Goal: Answer question/provide support: Share knowledge or assist other users

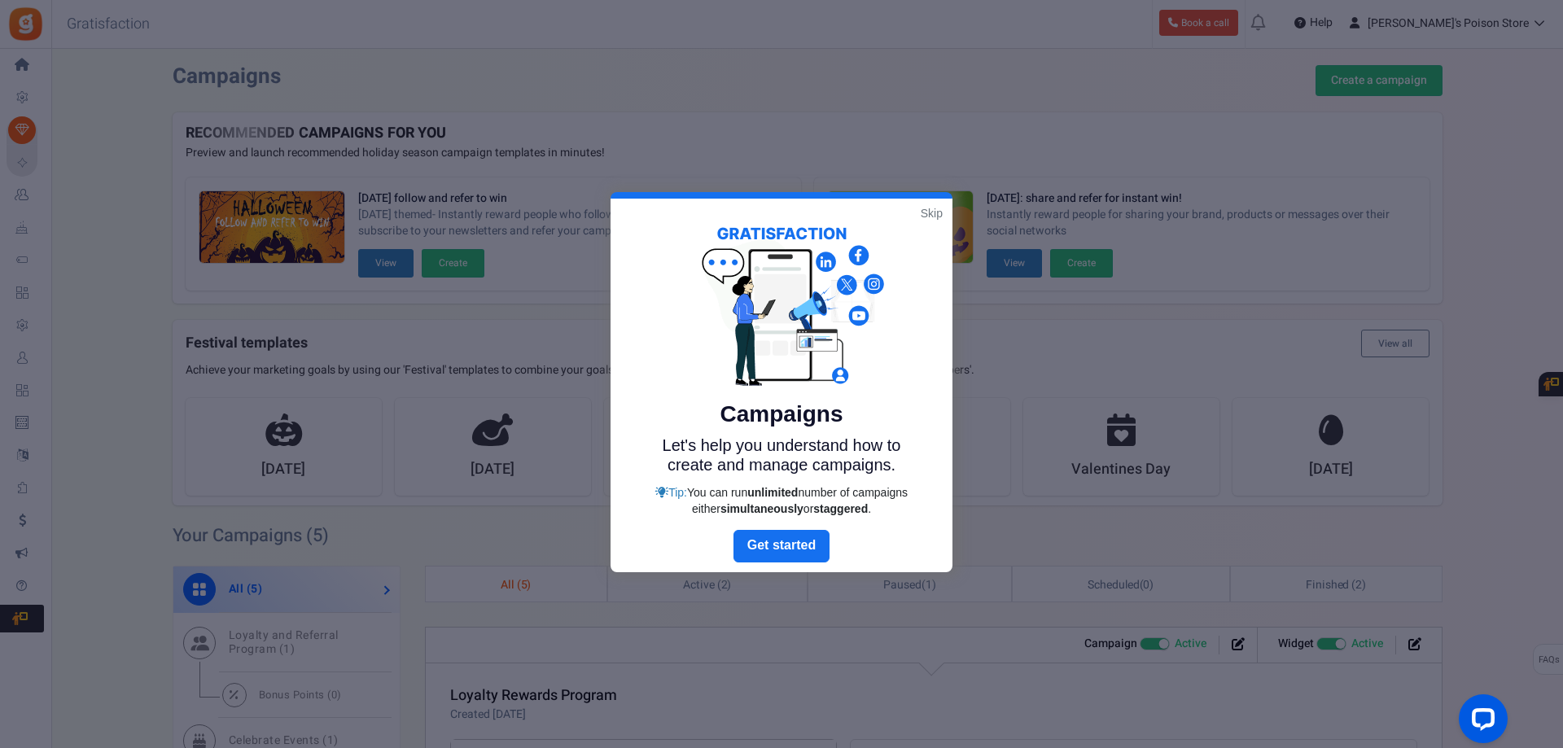
click at [932, 213] on link "Skip" at bounding box center [932, 213] width 22 height 16
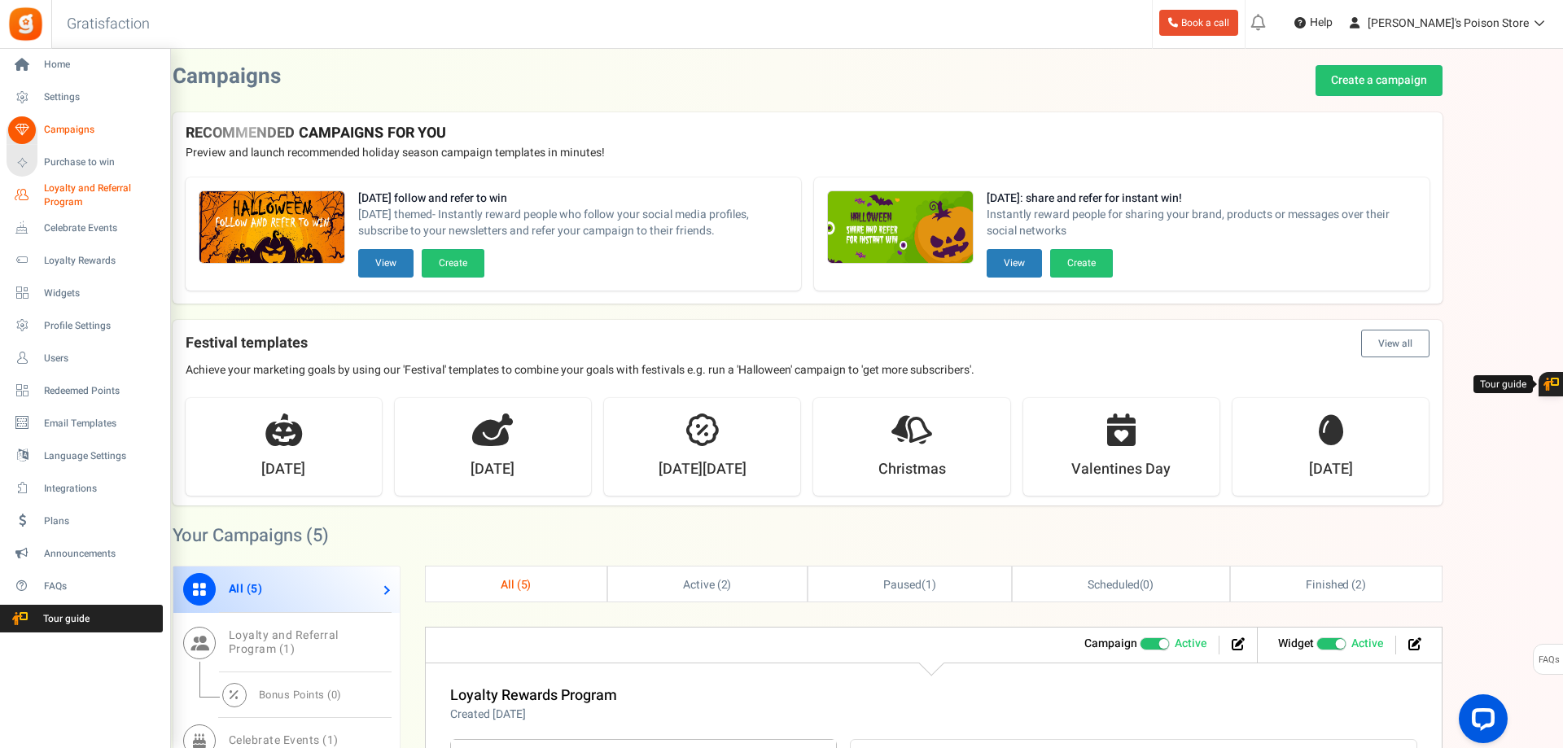
click at [24, 198] on icon at bounding box center [22, 196] width 28 height 28
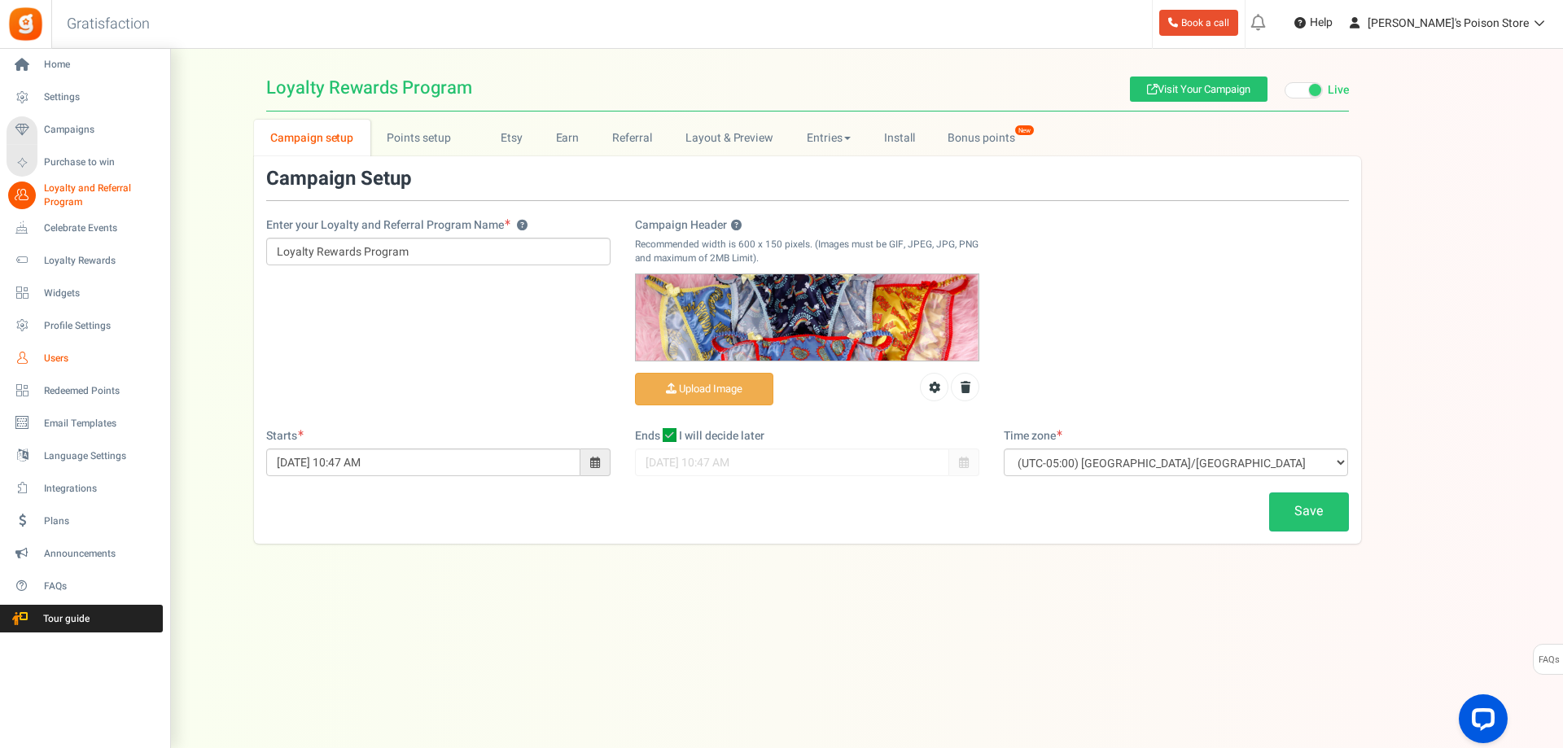
click at [52, 363] on span "Users" at bounding box center [101, 359] width 114 height 14
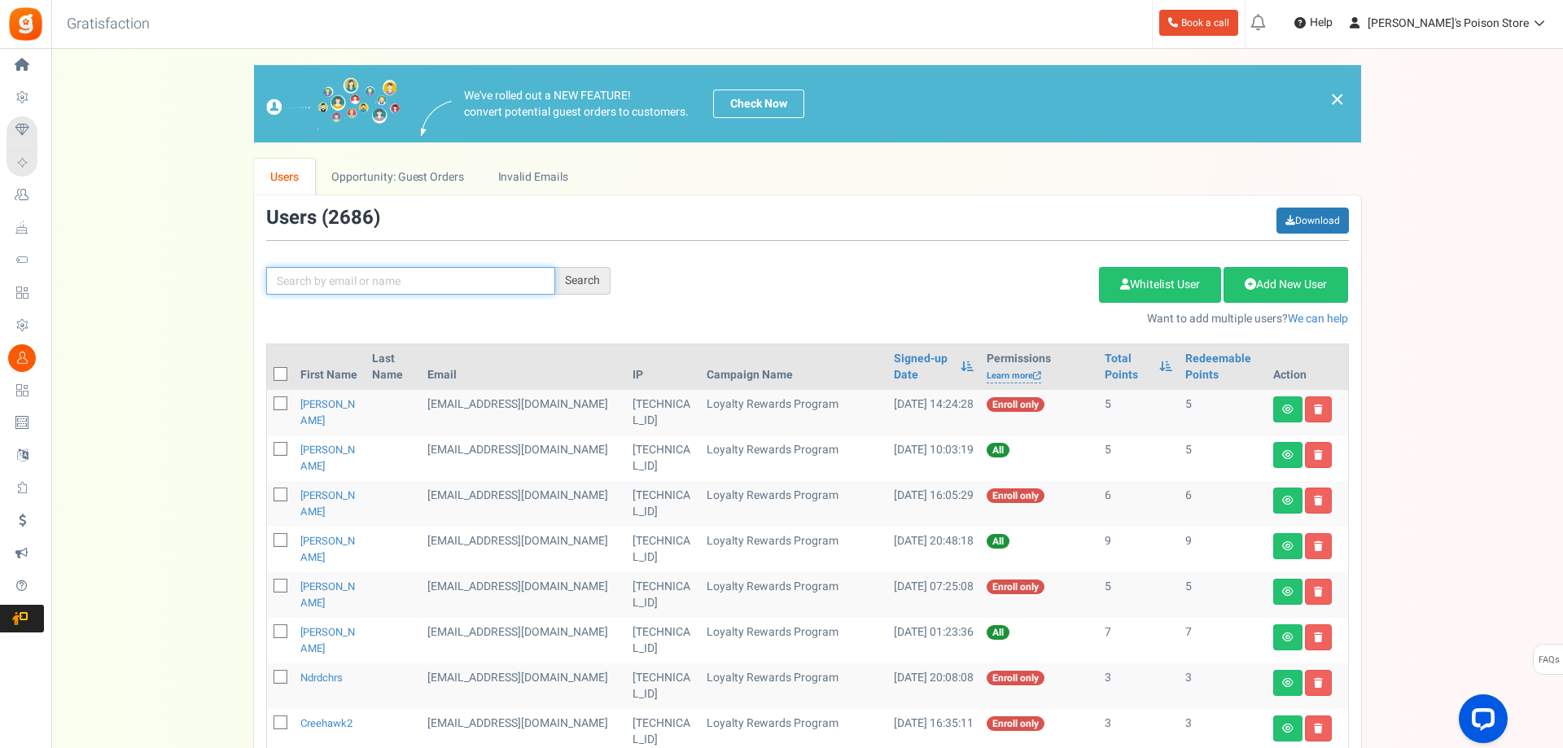
click at [366, 282] on input "text" at bounding box center [410, 281] width 289 height 28
paste input "[EMAIL_ADDRESS][DOMAIN_NAME]"
type input "[EMAIL_ADDRESS][DOMAIN_NAME]"
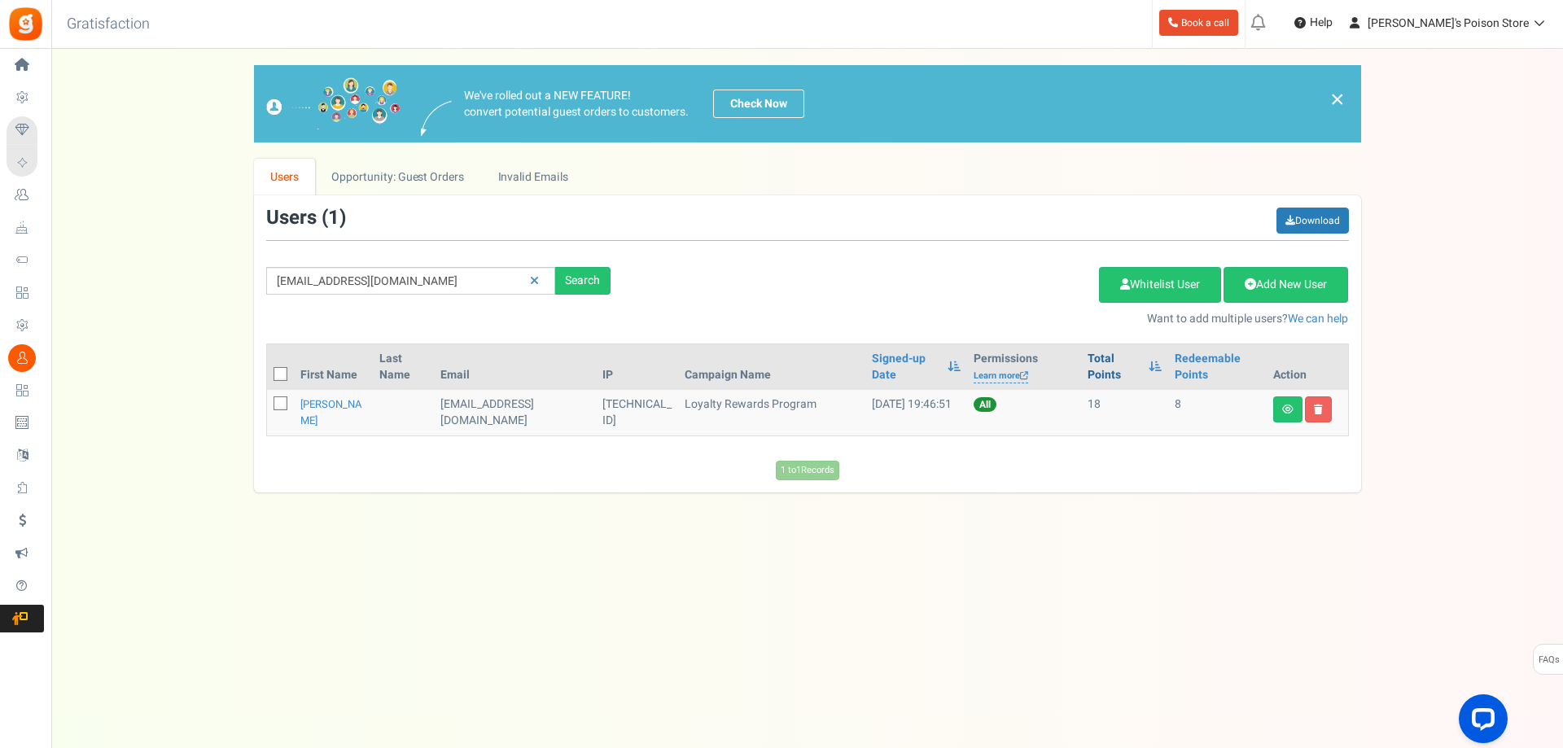
click at [1100, 378] on link "Total Points" at bounding box center [1113, 367] width 53 height 33
click at [315, 405] on link "[PERSON_NAME]" at bounding box center [331, 412] width 62 height 32
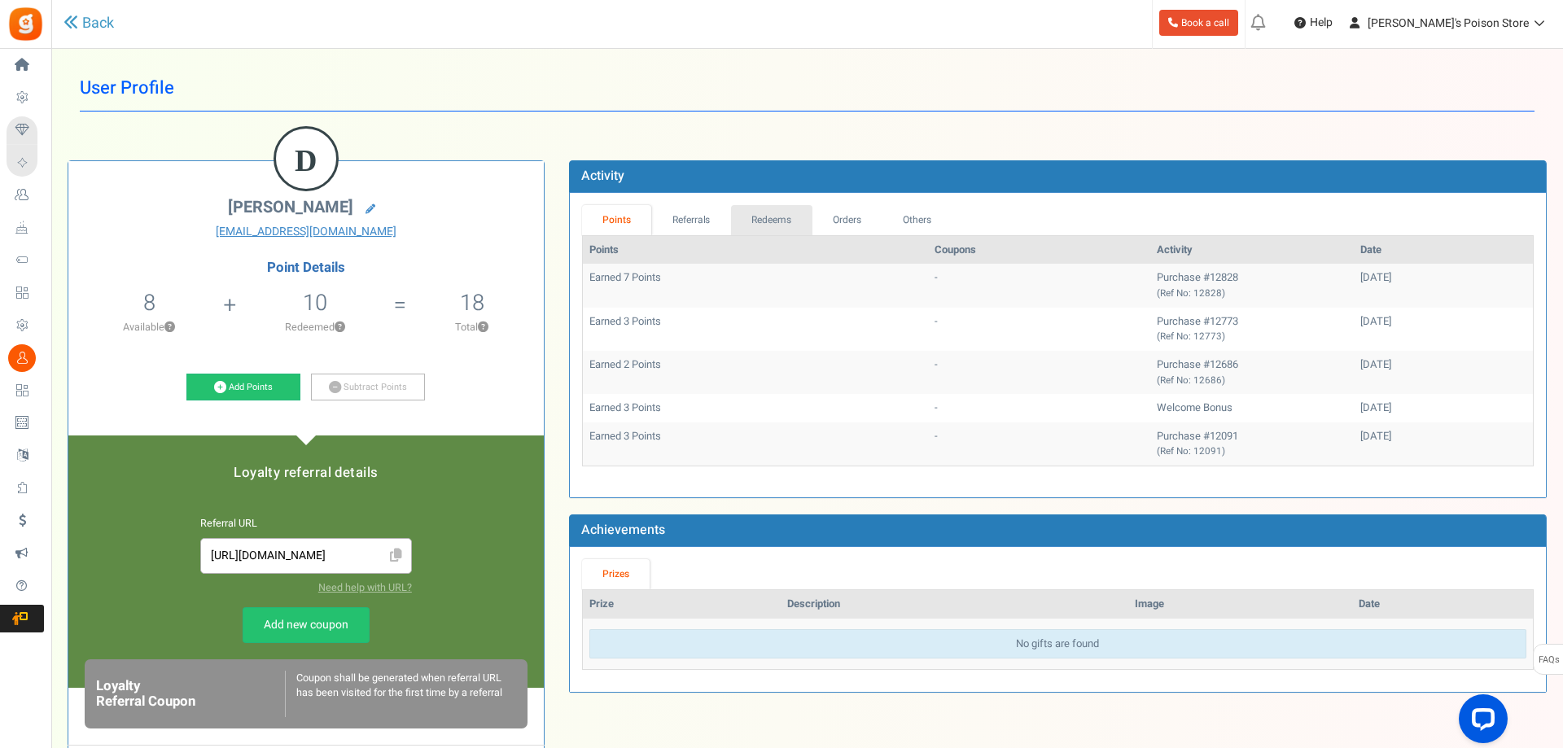
click at [762, 221] on link "Redeems" at bounding box center [771, 220] width 81 height 30
